Goal: Task Accomplishment & Management: Use online tool/utility

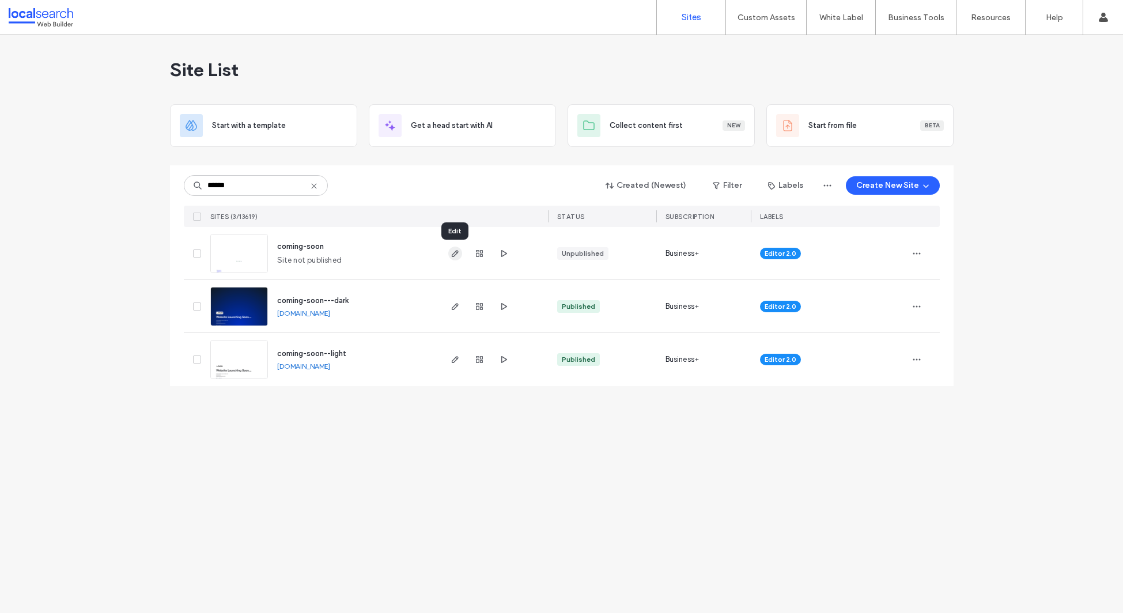
type input "******"
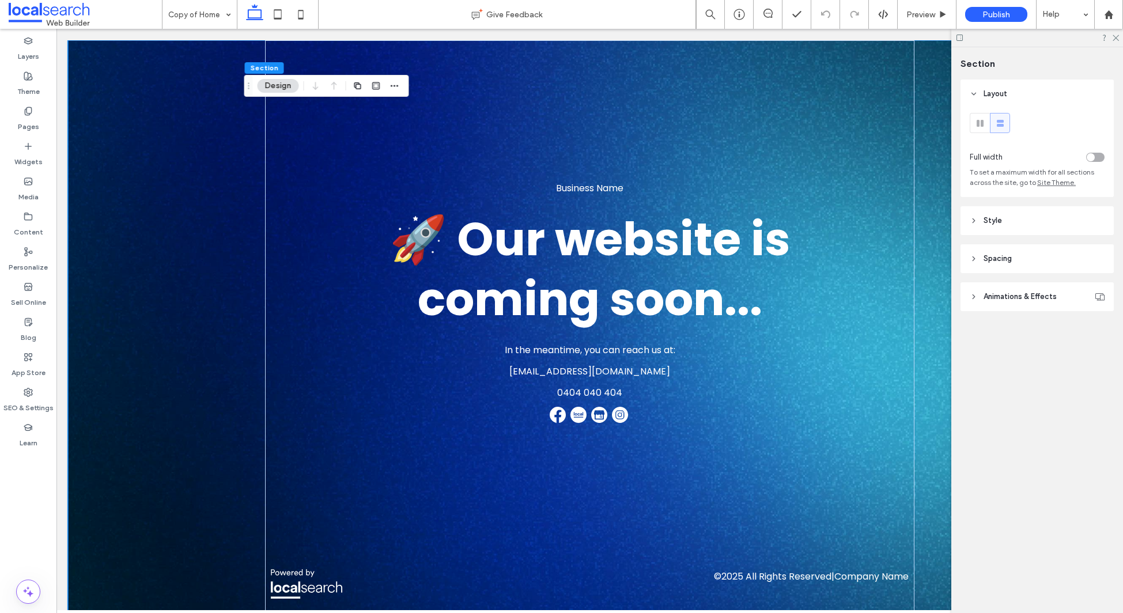
click at [1018, 299] on span "Animations & Effects" at bounding box center [1019, 297] width 73 height 12
click at [1012, 221] on header "Style" at bounding box center [1036, 220] width 153 height 29
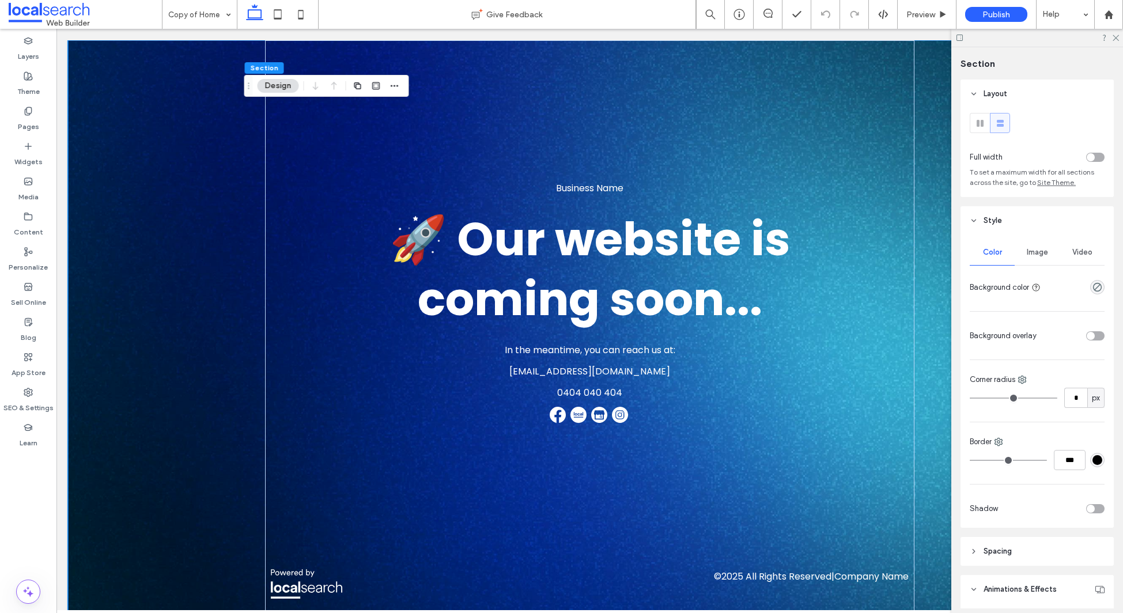
click at [1086, 255] on span "Video" at bounding box center [1082, 252] width 20 height 9
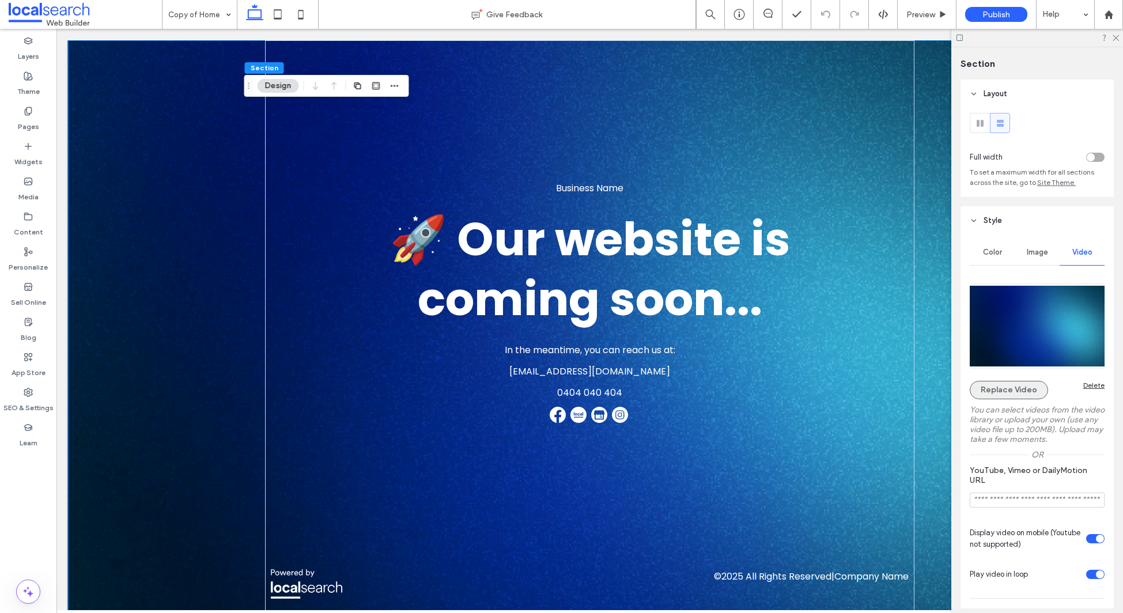
click at [999, 388] on button "Replace Video" at bounding box center [1009, 390] width 78 height 18
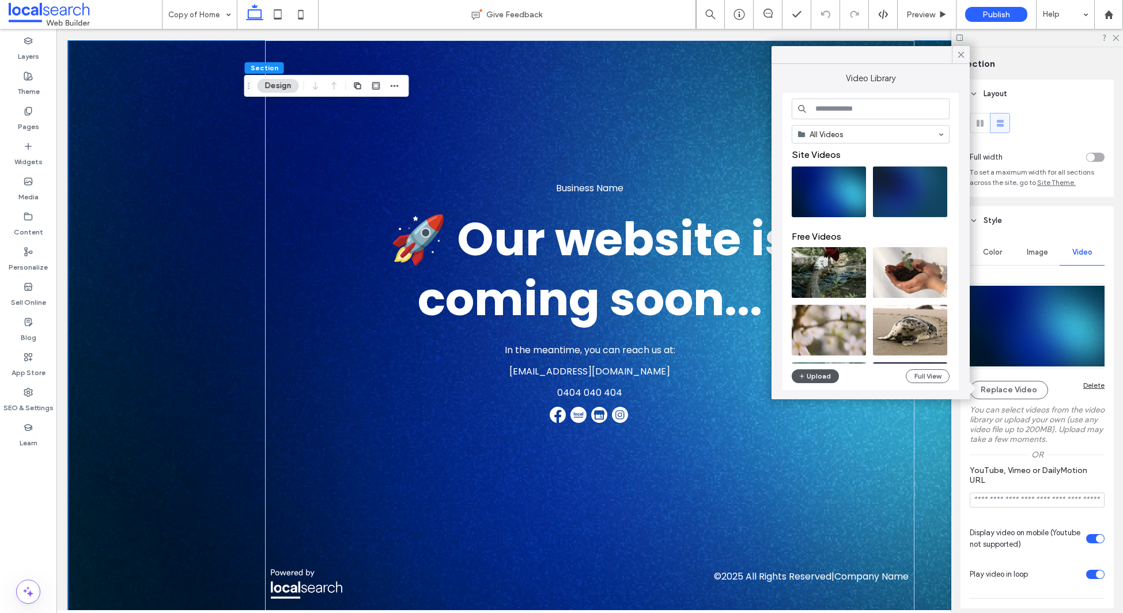
click at [815, 375] on button "Upload" at bounding box center [815, 376] width 47 height 14
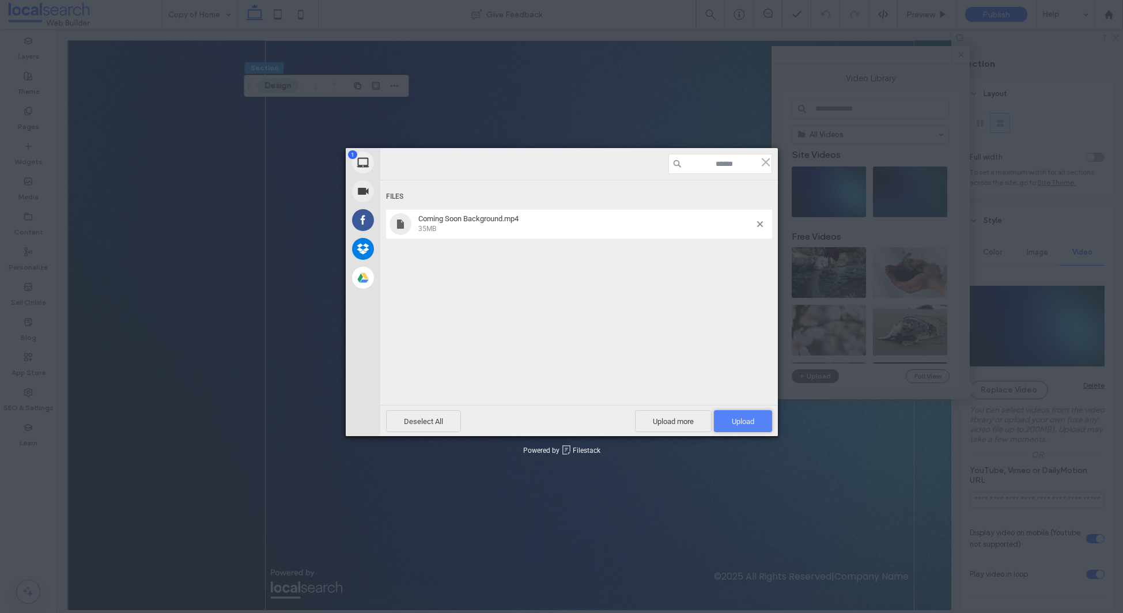
click at [736, 415] on span "Upload 1" at bounding box center [743, 421] width 58 height 22
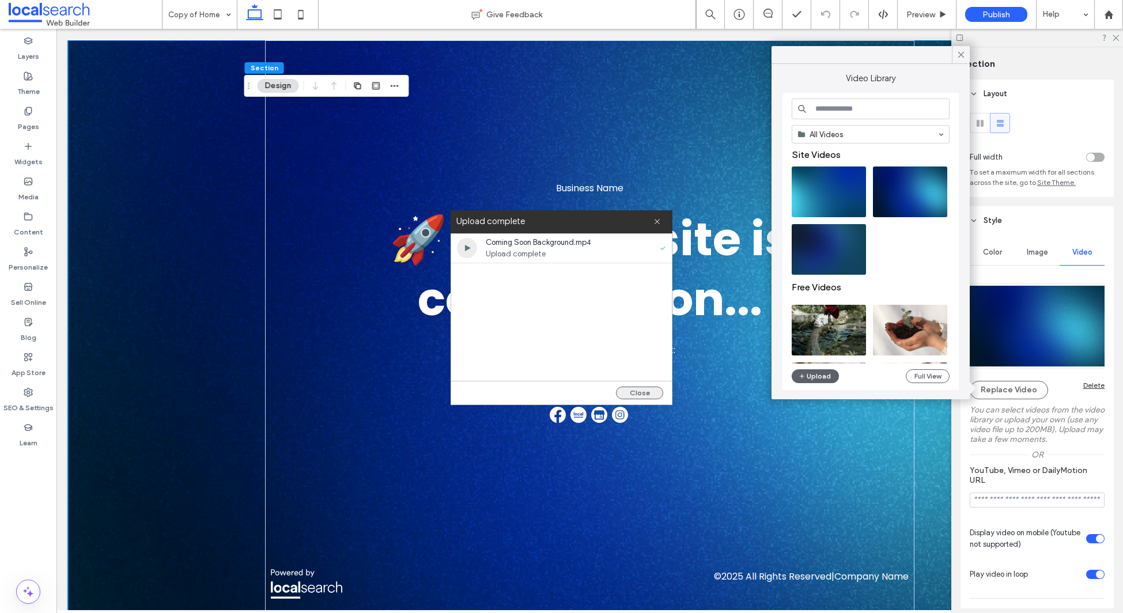
click at [634, 396] on button "Close" at bounding box center [639, 393] width 47 height 13
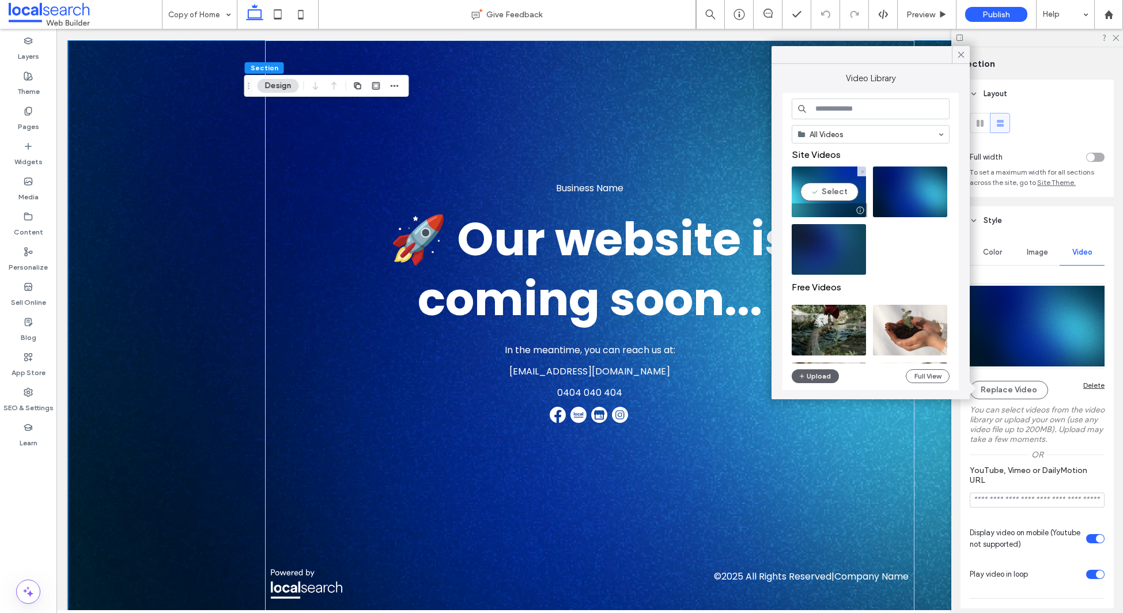
click at [823, 190] on video at bounding box center [829, 191] width 74 height 51
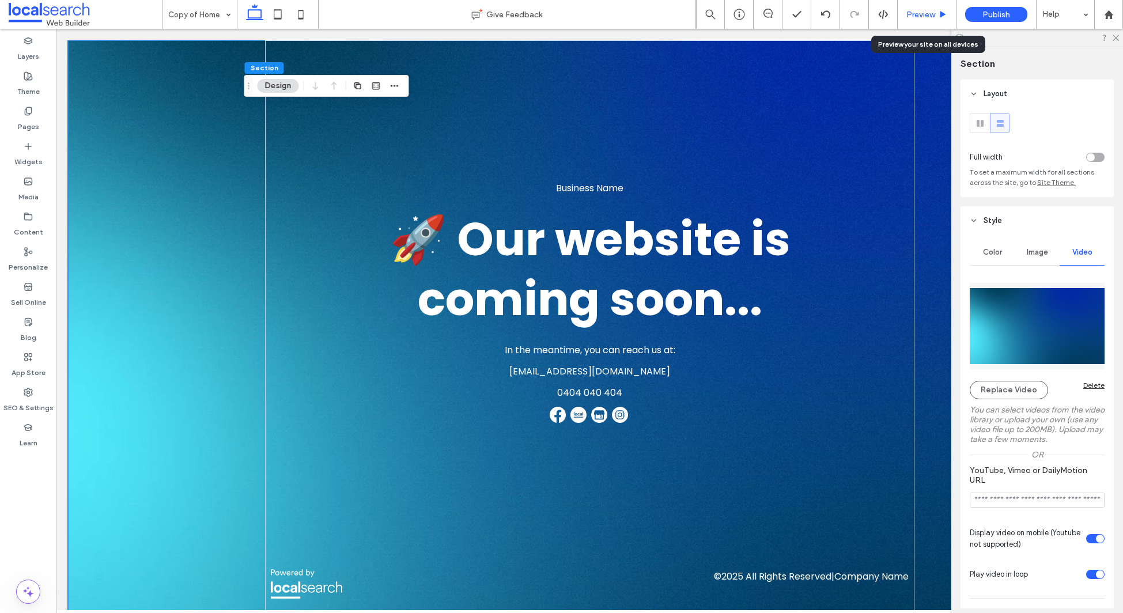
click at [923, 15] on span "Preview" at bounding box center [920, 15] width 29 height 10
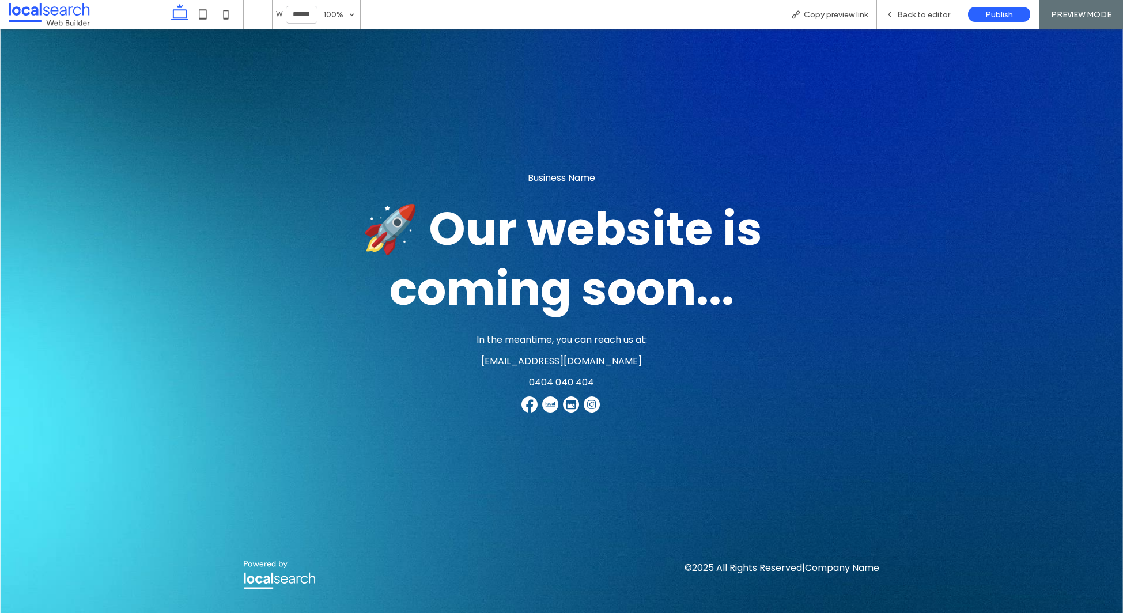
click at [923, 15] on span "Back to editor" at bounding box center [923, 15] width 53 height 10
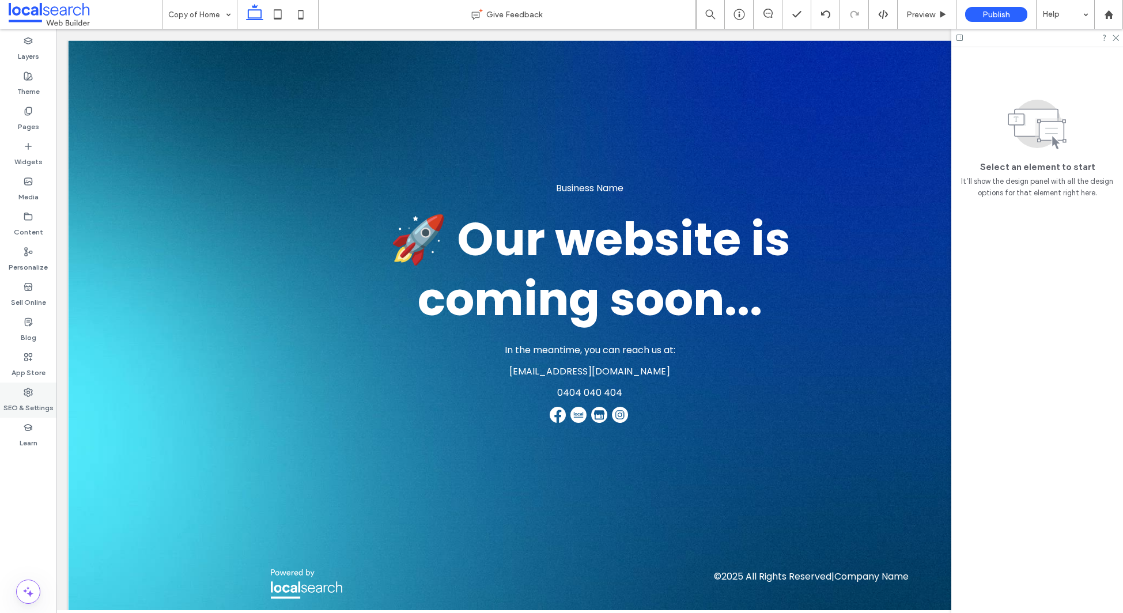
click at [27, 396] on use at bounding box center [28, 392] width 8 height 8
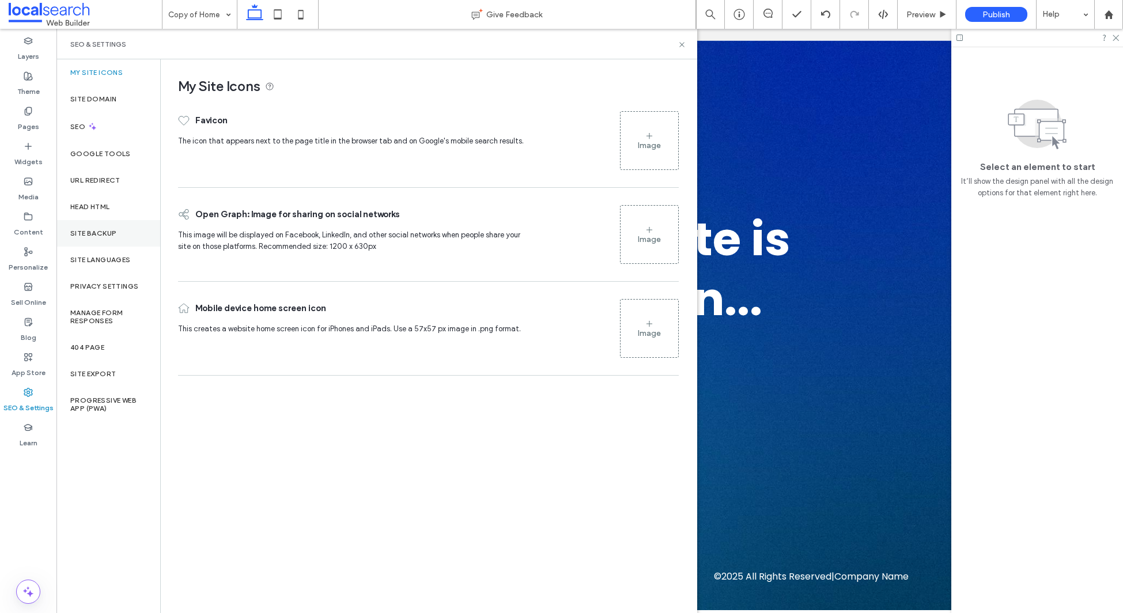
click at [96, 236] on label "Site Backup" at bounding box center [93, 233] width 46 height 8
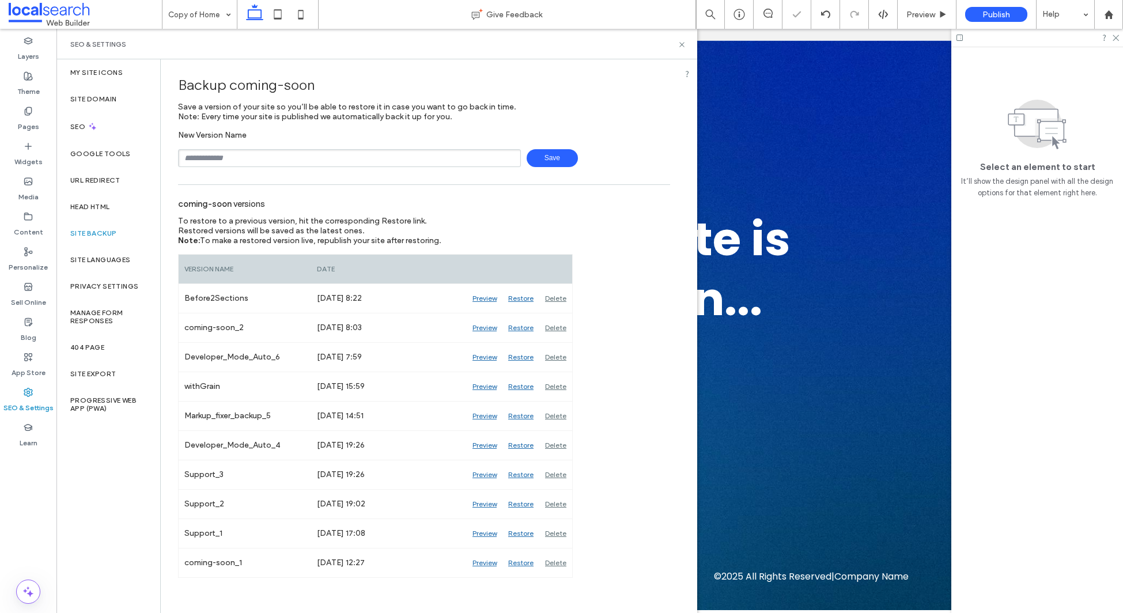
click at [262, 160] on input "text" at bounding box center [349, 158] width 343 height 18
click at [541, 154] on span "Save" at bounding box center [552, 158] width 51 height 18
type input "**********"
click at [564, 161] on span "Save" at bounding box center [552, 158] width 51 height 18
click at [683, 45] on icon at bounding box center [681, 44] width 9 height 9
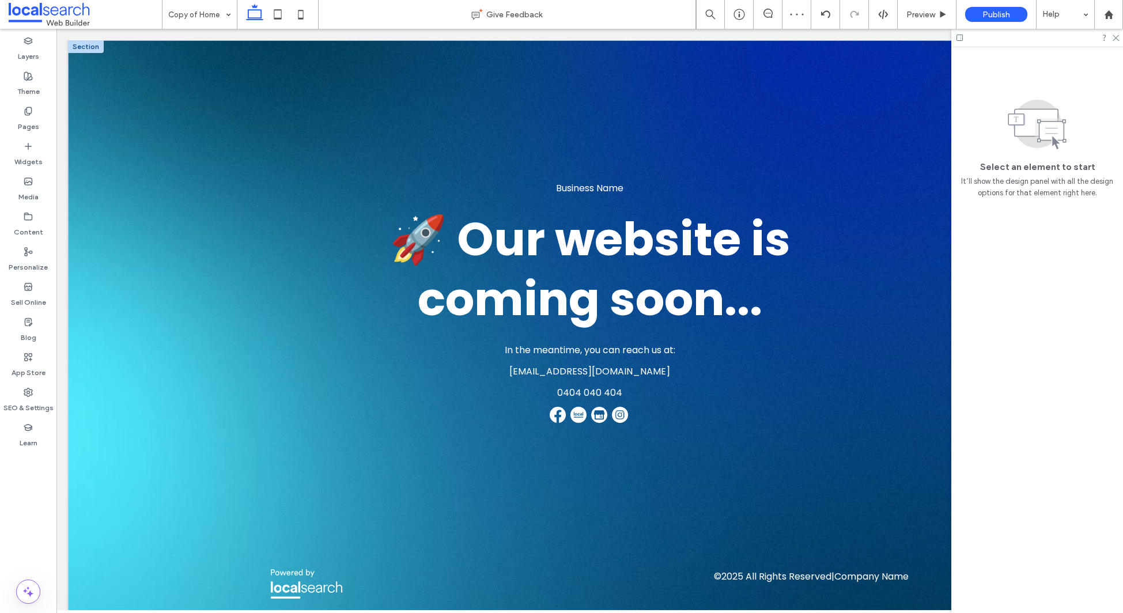
click at [75, 49] on div at bounding box center [86, 46] width 36 height 13
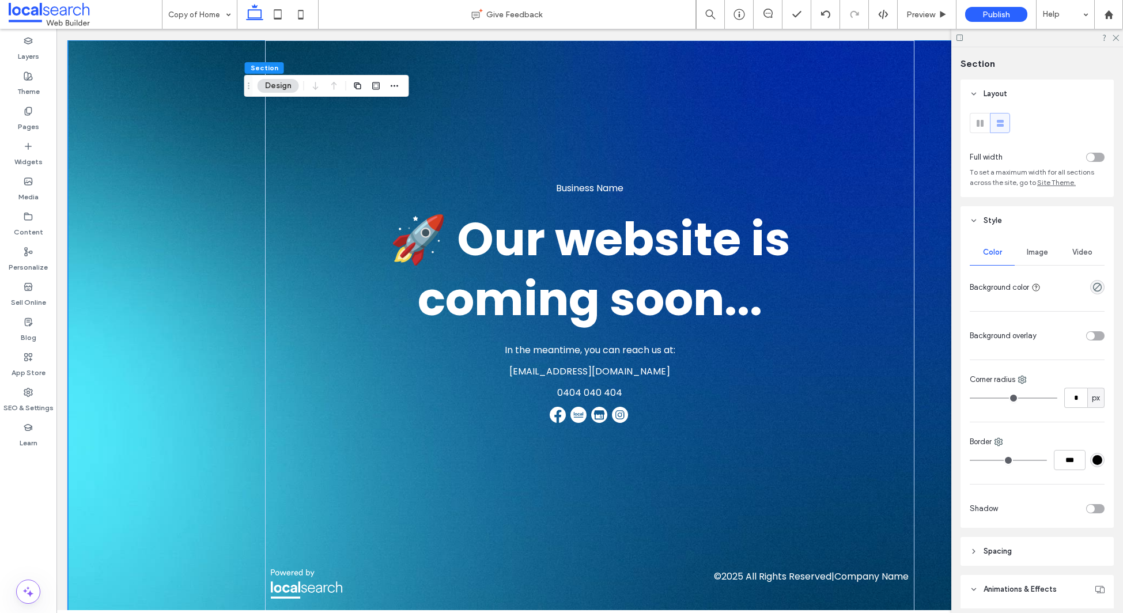
click at [1072, 248] on span "Video" at bounding box center [1082, 252] width 20 height 9
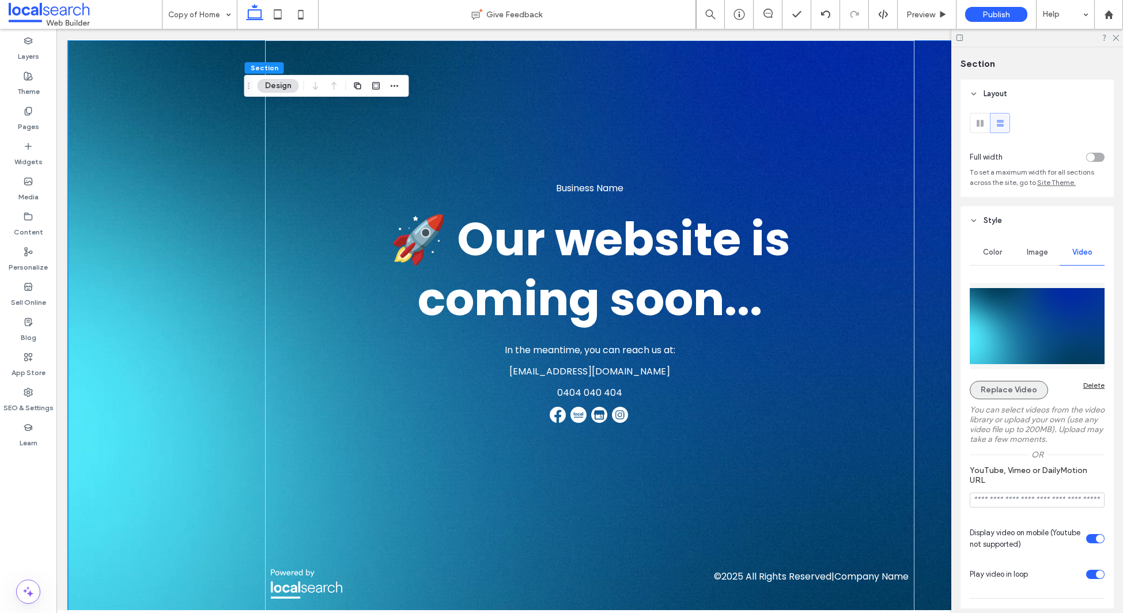
click at [1022, 389] on button "Replace Video" at bounding box center [1009, 390] width 78 height 18
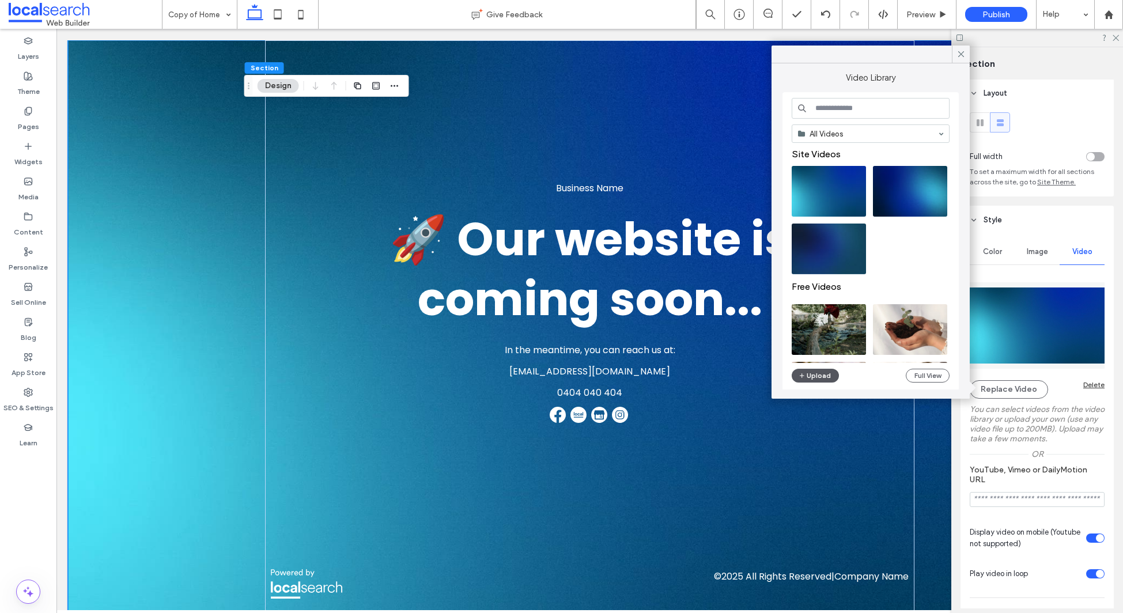
click at [811, 374] on button "Upload" at bounding box center [815, 376] width 47 height 14
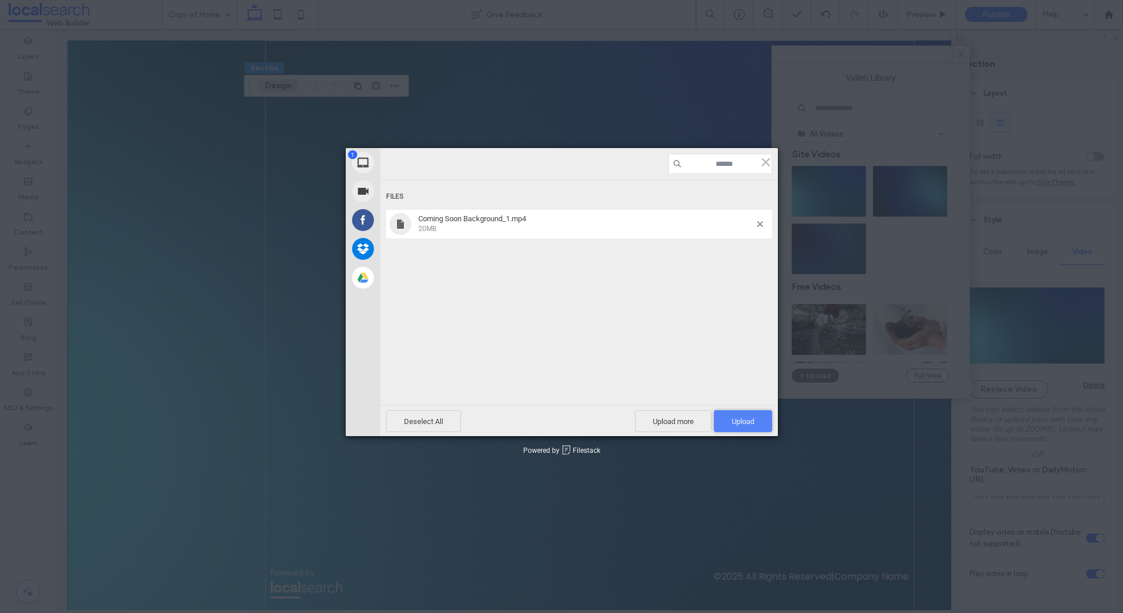
click at [741, 422] on span "Upload 1" at bounding box center [743, 421] width 22 height 9
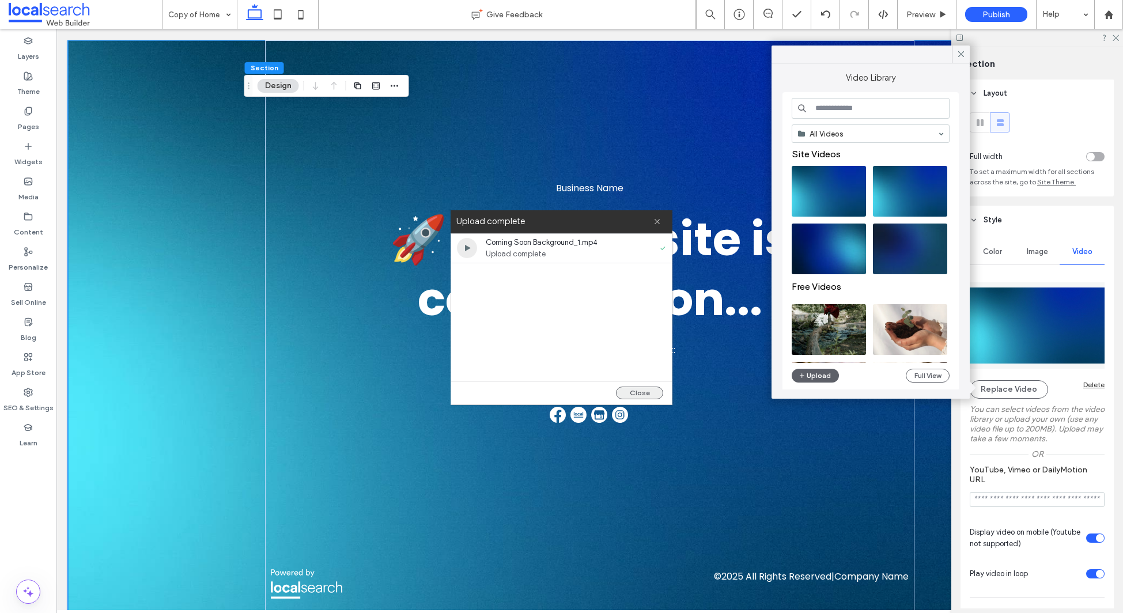
click at [638, 391] on button "Close" at bounding box center [639, 393] width 47 height 13
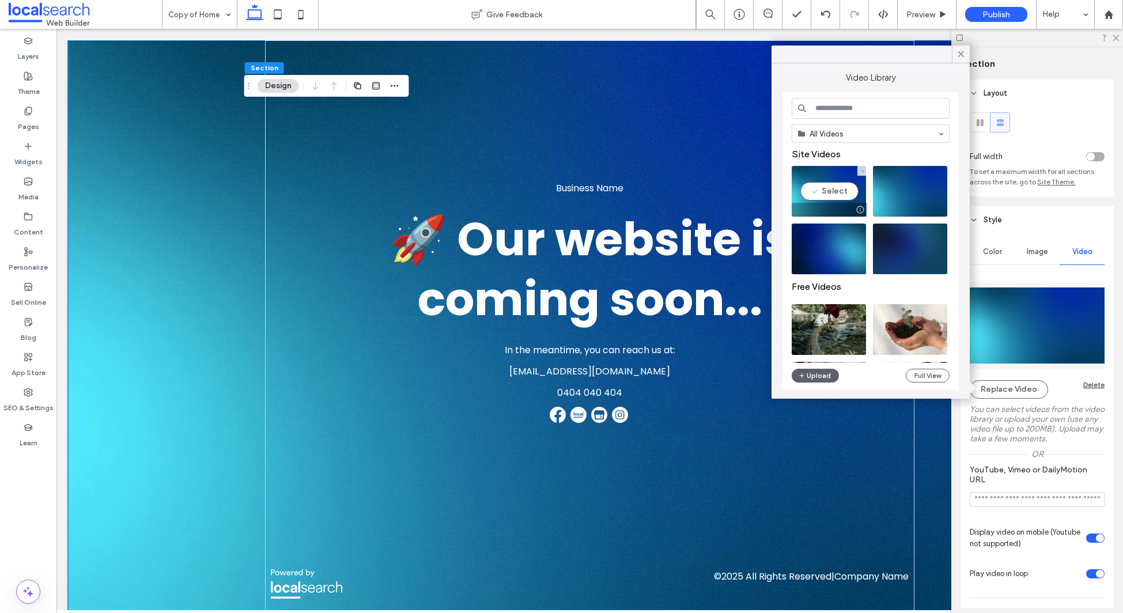
click at [817, 192] on video at bounding box center [829, 191] width 74 height 51
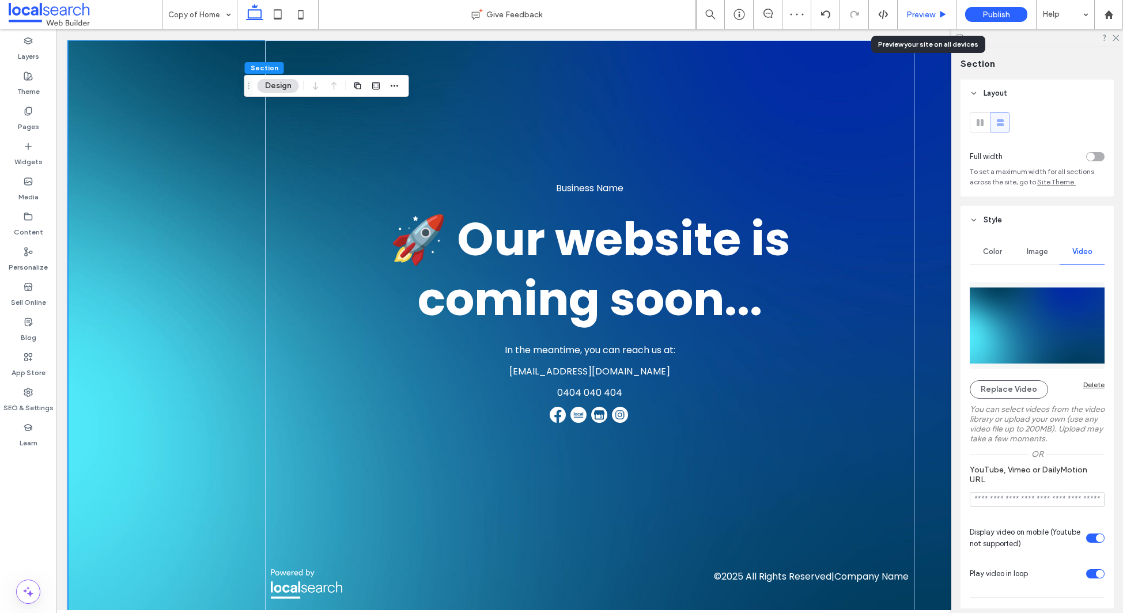
click at [921, 12] on span "Preview" at bounding box center [920, 15] width 29 height 10
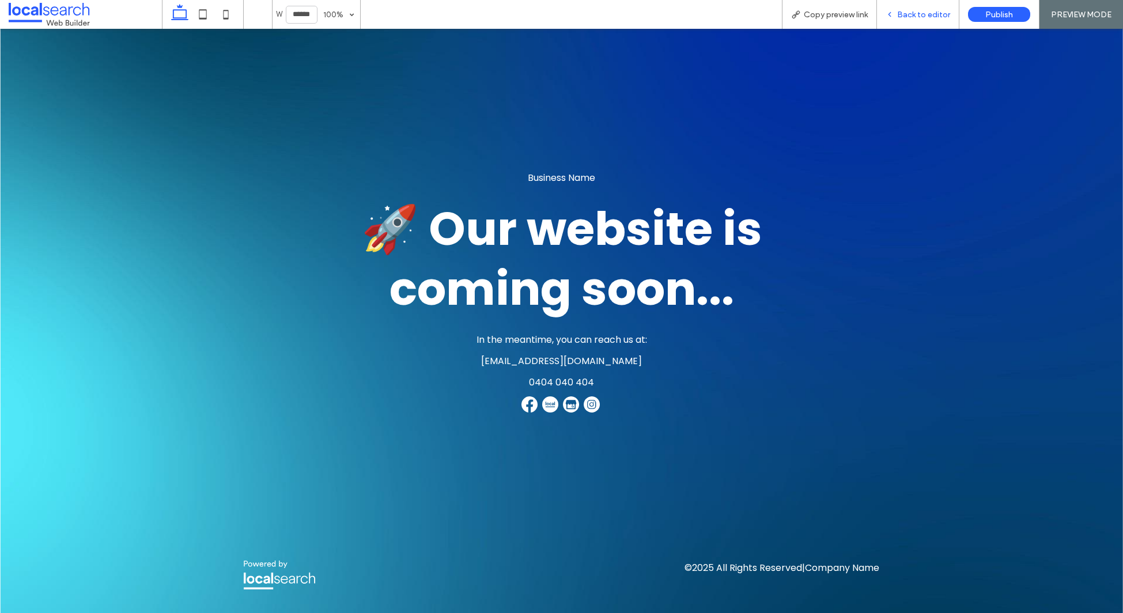
click at [921, 18] on span "Back to editor" at bounding box center [923, 15] width 53 height 10
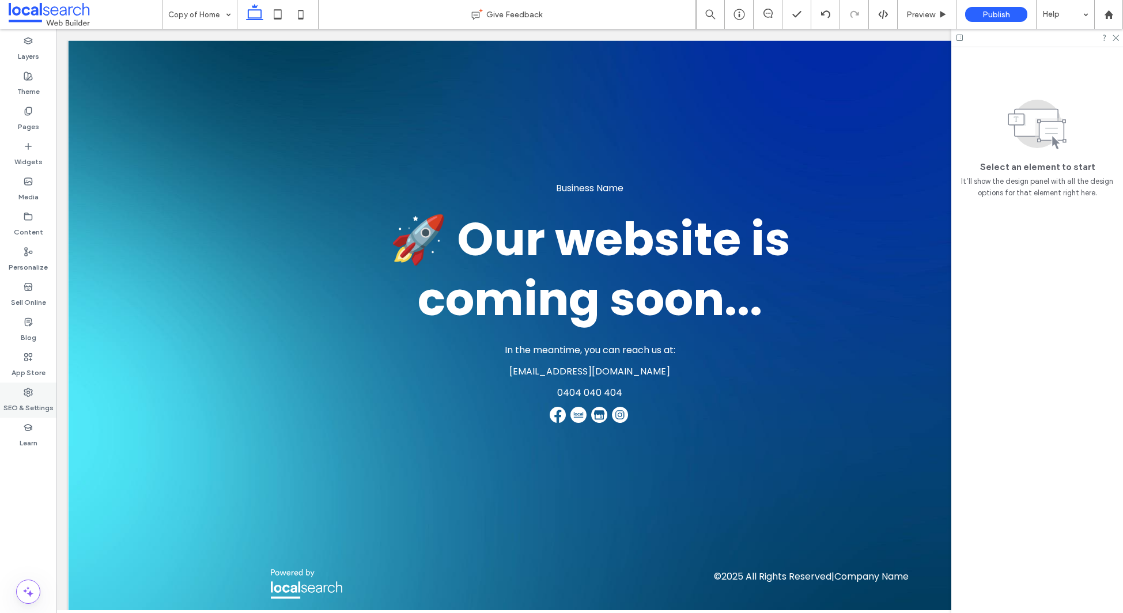
click at [20, 400] on label "SEO & Settings" at bounding box center [28, 405] width 50 height 16
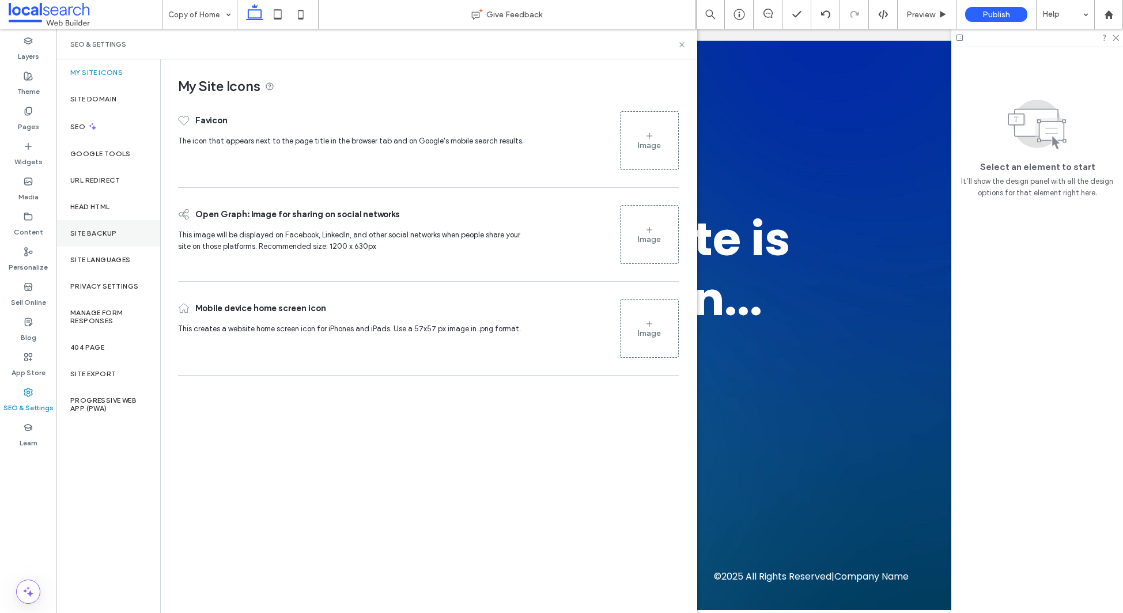
click at [105, 240] on div "Site Backup" at bounding box center [108, 233] width 104 height 26
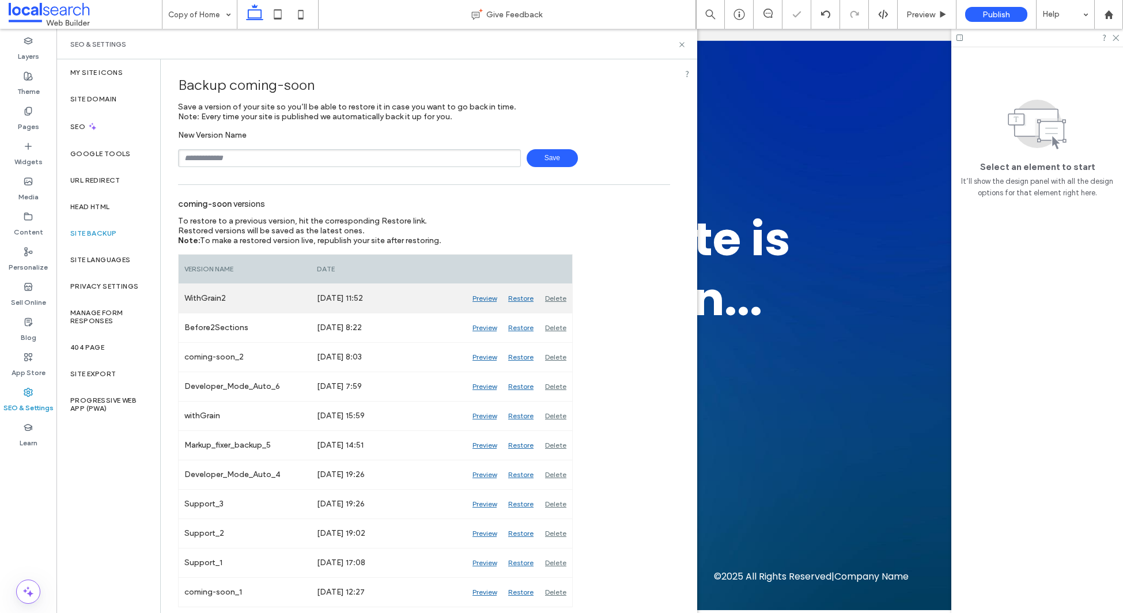
click at [484, 298] on div "Preview" at bounding box center [485, 298] width 36 height 29
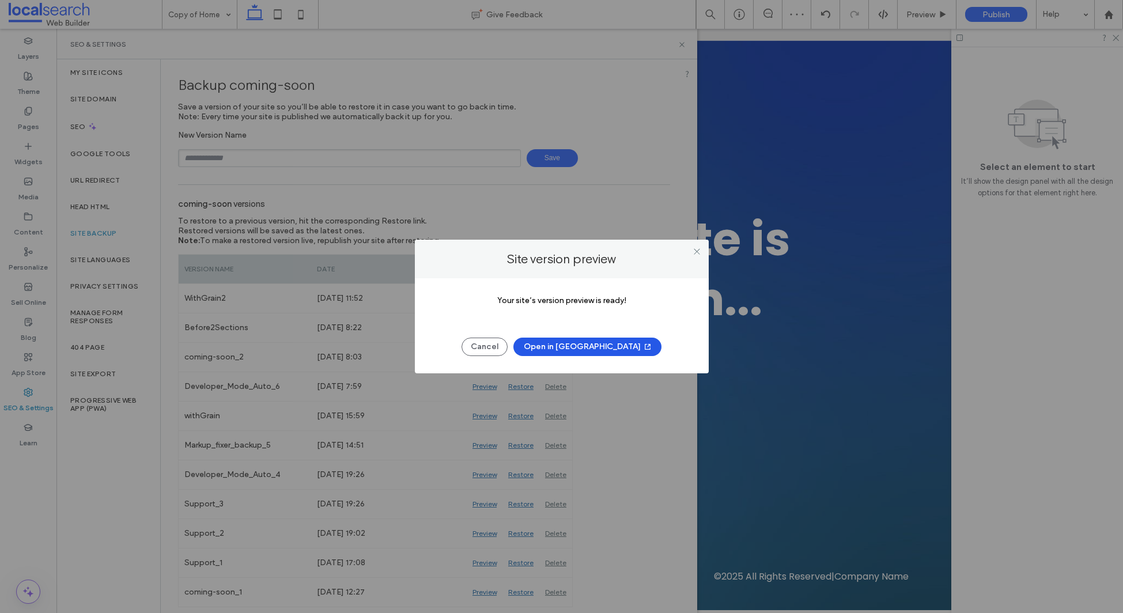
click at [578, 350] on button "Open in [GEOGRAPHIC_DATA]" at bounding box center [587, 347] width 148 height 18
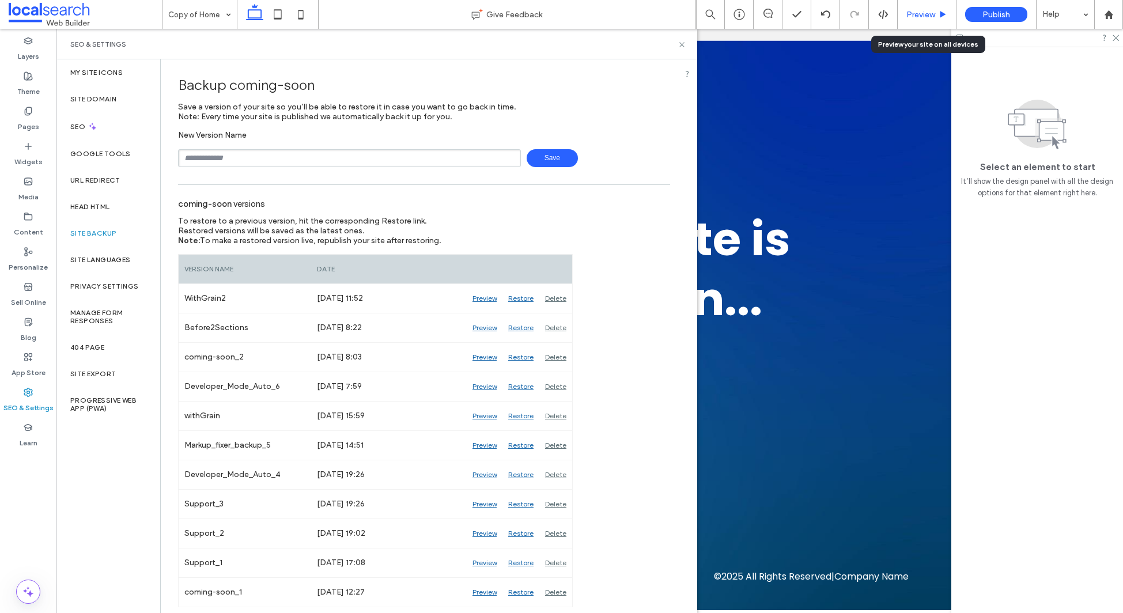
click at [921, 12] on span "Preview" at bounding box center [920, 15] width 29 height 10
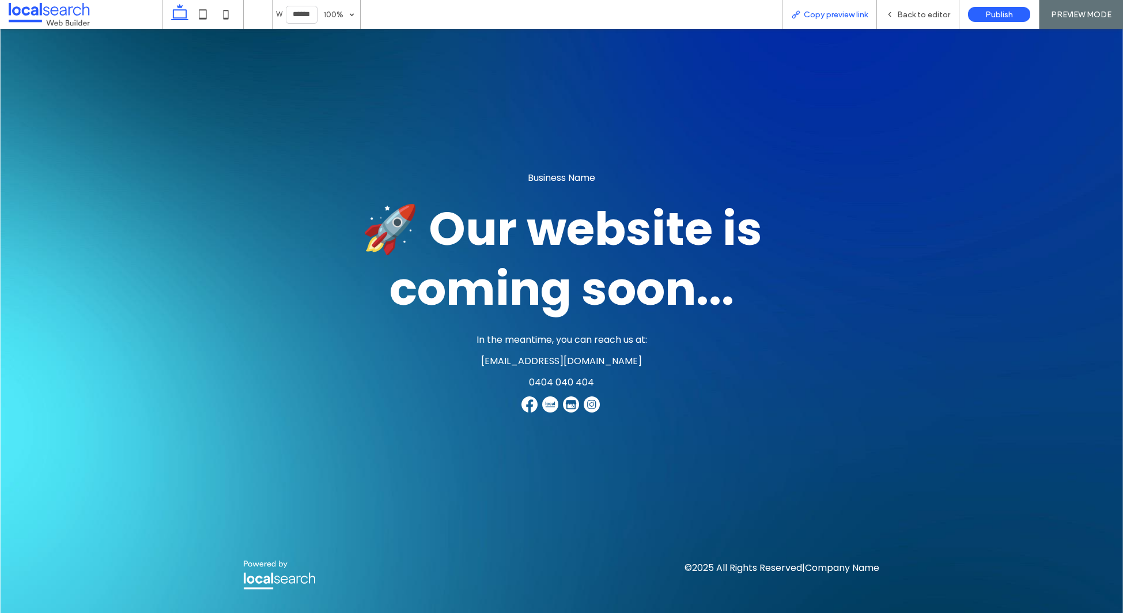
click at [829, 14] on span "Copy preview link" at bounding box center [836, 15] width 64 height 10
click at [815, 17] on span "Copy preview link" at bounding box center [836, 15] width 64 height 10
